Goal: Task Accomplishment & Management: Manage account settings

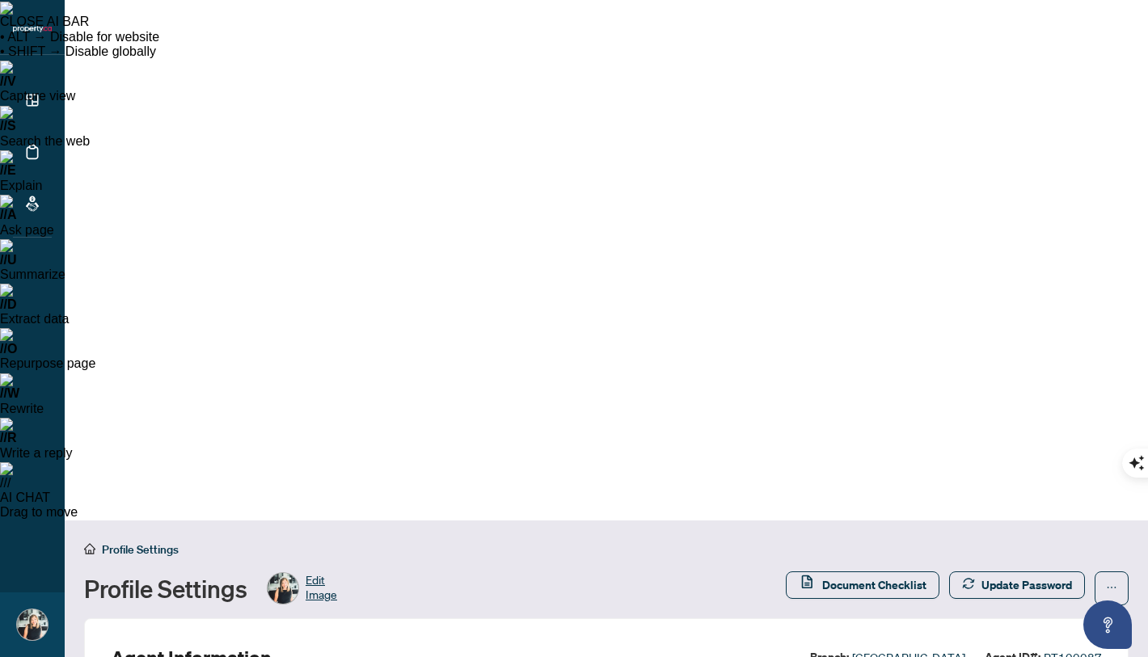
click at [475, 573] on div "Profile Settings Edit Image" at bounding box center [430, 589] width 692 height 32
